Goal: Task Accomplishment & Management: Manage account settings

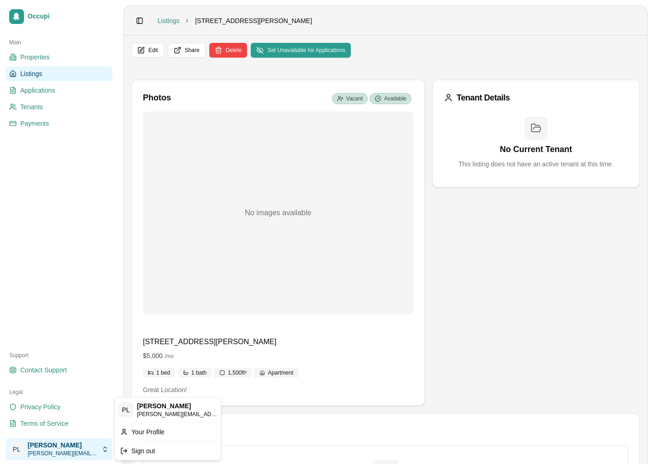
click at [77, 451] on html "Occupi Main Properties Listings Applications Tenants Payments Support Contact S…" at bounding box center [330, 232] width 660 height 464
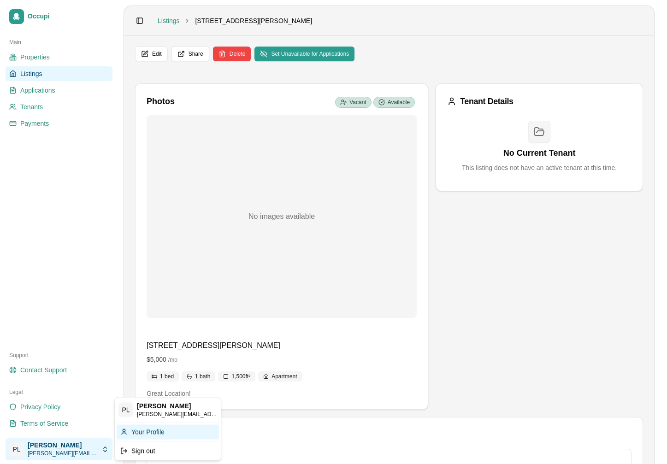
click at [145, 430] on div "Your Profile" at bounding box center [168, 431] width 102 height 15
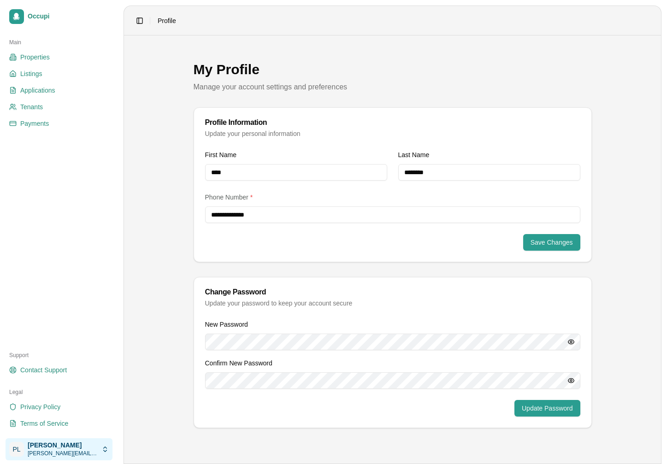
click at [61, 457] on html "**********" at bounding box center [333, 232] width 667 height 464
click at [139, 450] on div "Sign out" at bounding box center [168, 450] width 102 height 15
